Goal: Find specific page/section: Find specific page/section

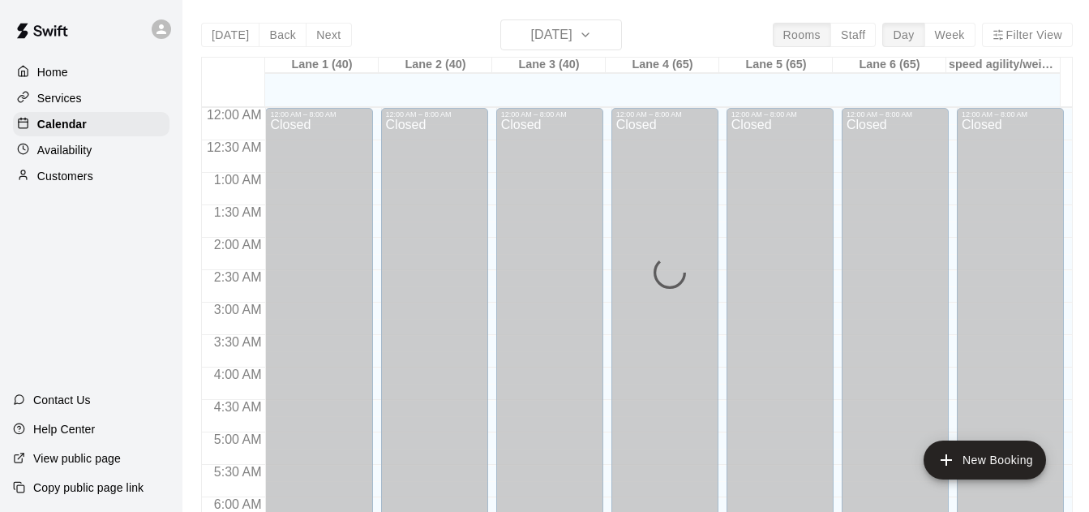
scroll to position [1008, 0]
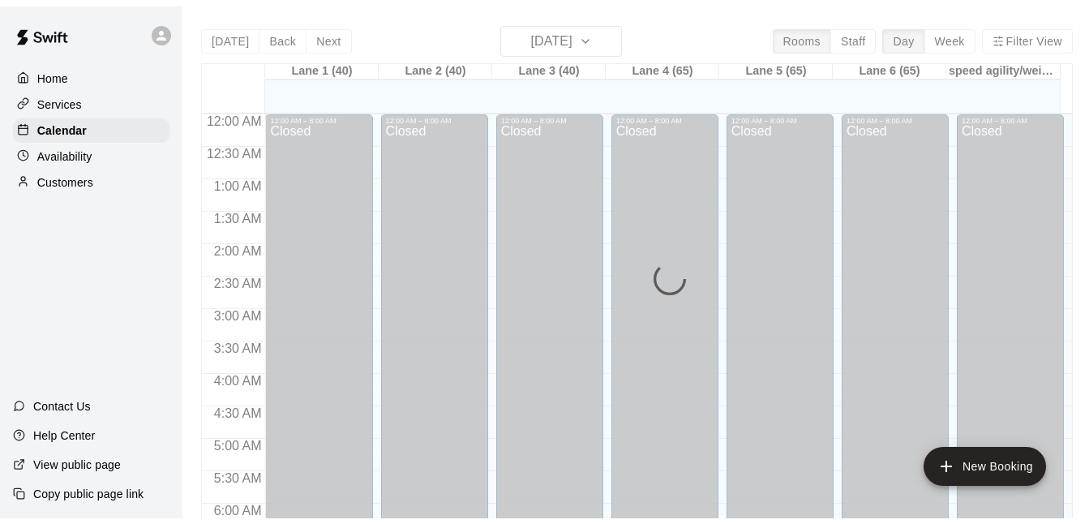
scroll to position [1074, 0]
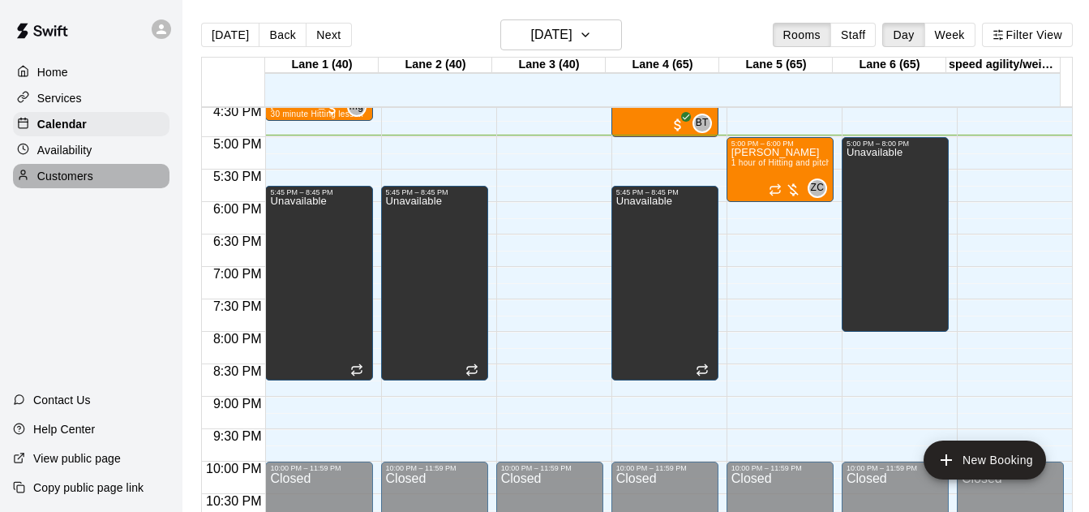
click at [104, 182] on div "Customers" at bounding box center [91, 176] width 157 height 24
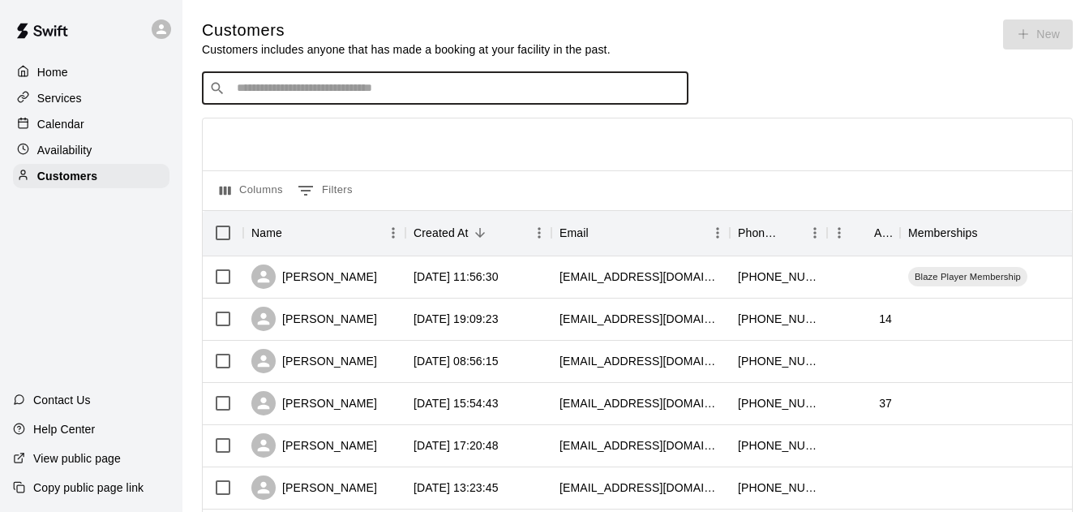
click at [288, 94] on input "Search customers by name or email" at bounding box center [456, 88] width 449 height 16
type input "*****"
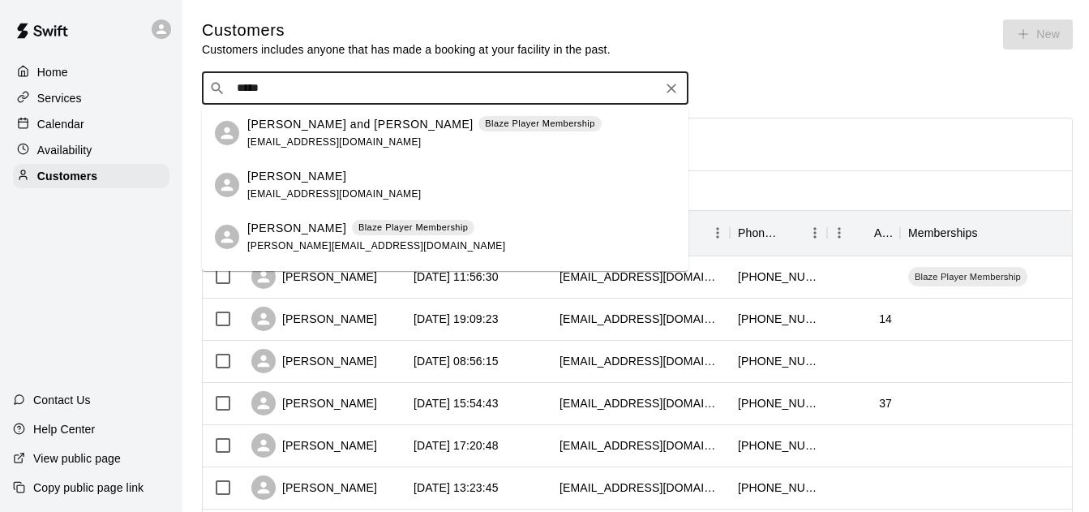
click at [316, 201] on div "[PERSON_NAME] [EMAIL_ADDRESS][DOMAIN_NAME]" at bounding box center [334, 185] width 174 height 35
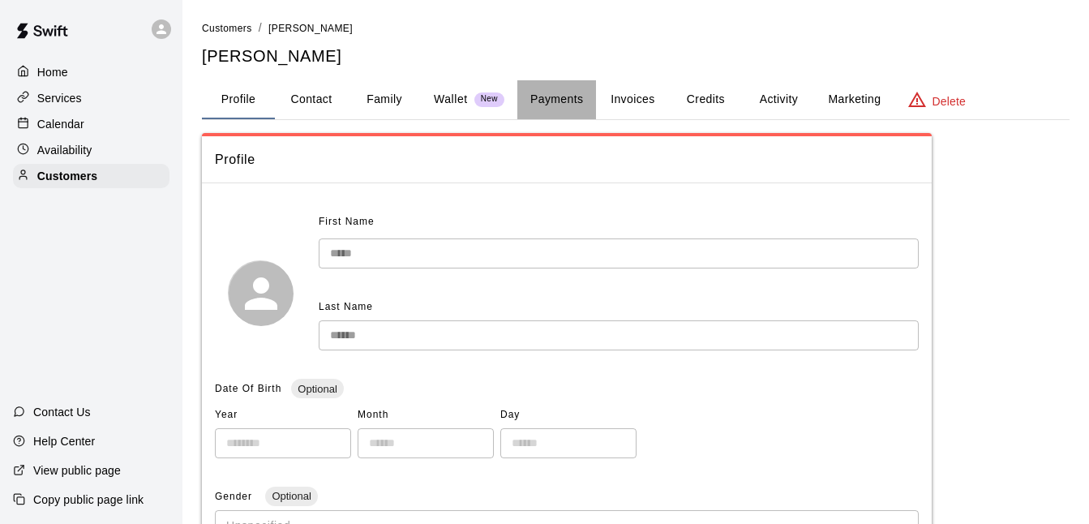
click at [571, 107] on button "Payments" at bounding box center [557, 99] width 79 height 39
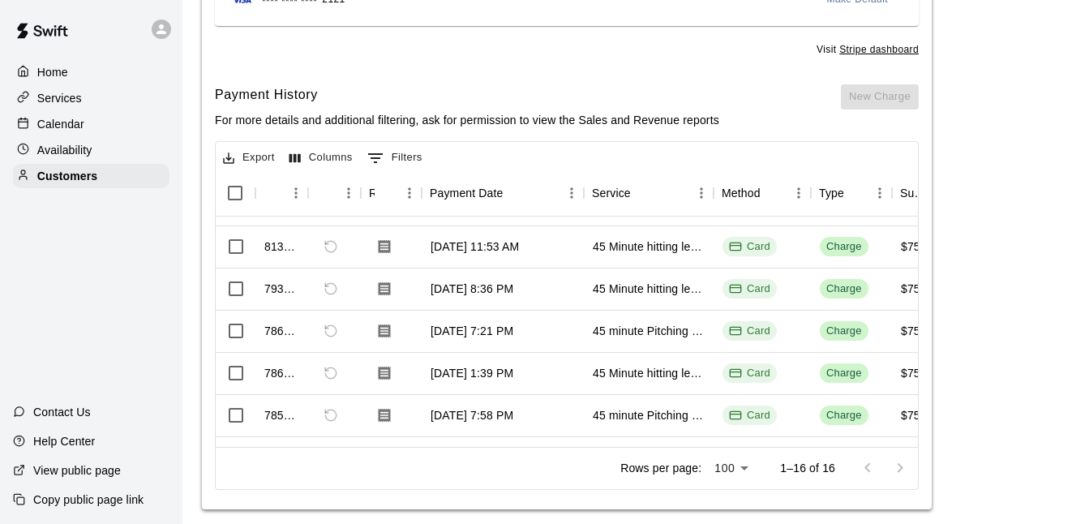
scroll to position [32, 0]
click at [543, 271] on div "[DATE] 8:36 PM" at bounding box center [504, 290] width 162 height 42
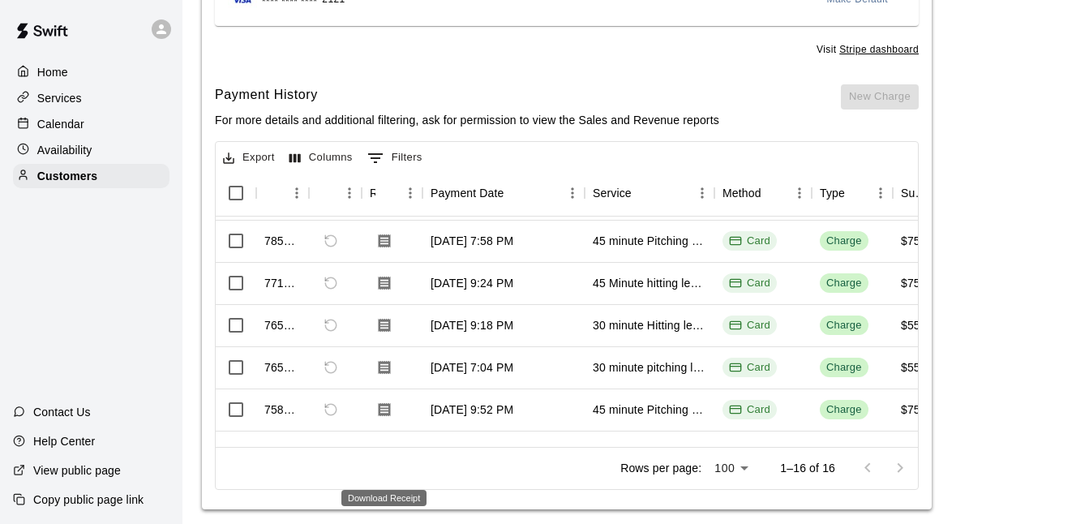
scroll to position [0, 0]
